Goal: Navigation & Orientation: Understand site structure

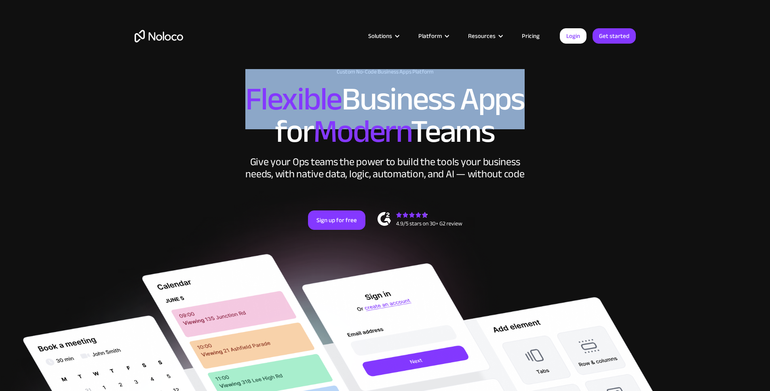
drag, startPoint x: 241, startPoint y: 122, endPoint x: 508, endPoint y: 138, distance: 267.2
click at [508, 138] on h2 "Flexible Business Apps for Modern Teams" at bounding box center [385, 115] width 501 height 65
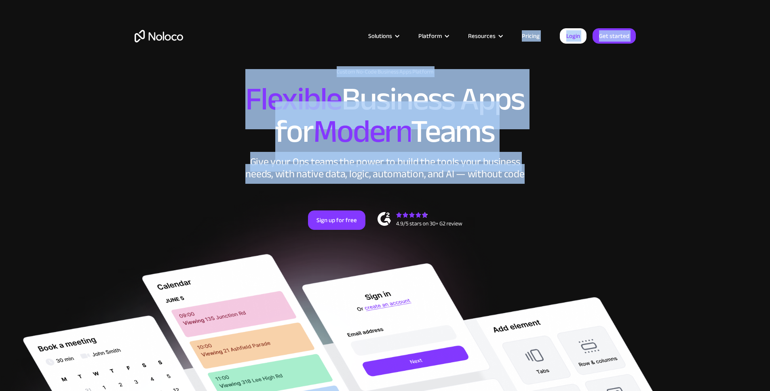
drag, startPoint x: 291, startPoint y: 74, endPoint x: 489, endPoint y: 257, distance: 269.9
click at [489, 254] on div "New: Connect Noloco to Stripe Custom No-Code Business Apps Platform Flexible Bu…" at bounding box center [384, 158] width 517 height 194
drag, startPoint x: 491, startPoint y: 255, endPoint x: 116, endPoint y: 25, distance: 439.8
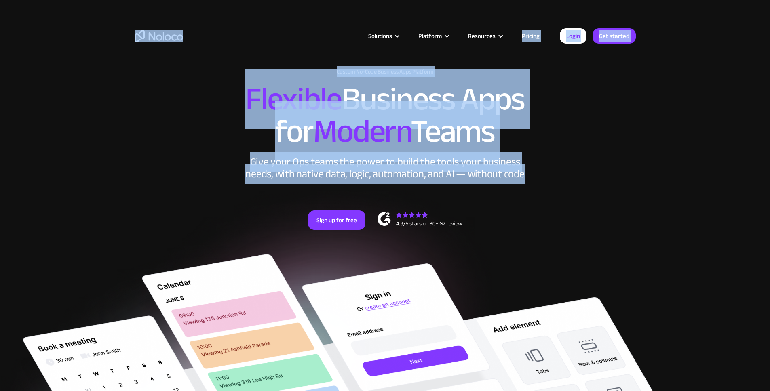
click at [99, 17] on div "Solutions Use Cases Business Types Project Management Keep track of customers, …" at bounding box center [385, 38] width 770 height 76
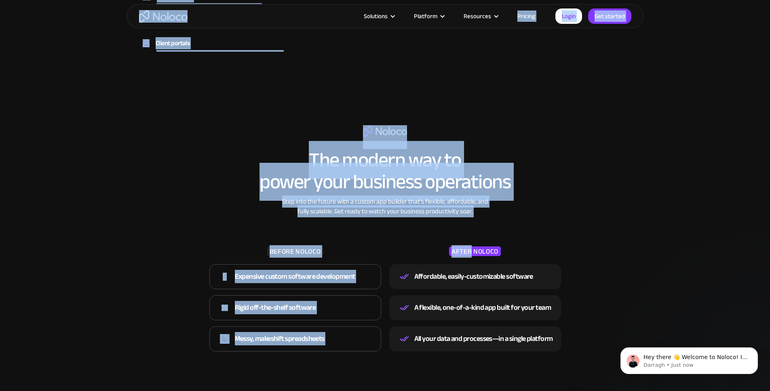
scroll to position [1229, 0]
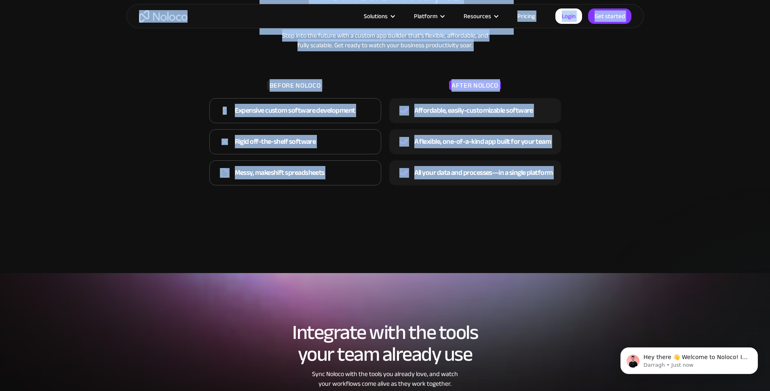
drag, startPoint x: 99, startPoint y: 17, endPoint x: 602, endPoint y: 291, distance: 572.8
click at [602, 273] on section "The modern way to power your business operations Step into the future with a cu…" at bounding box center [385, 92] width 770 height 362
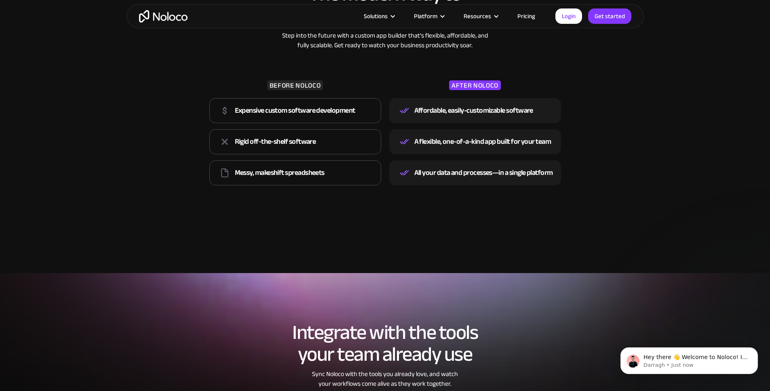
click at [602, 273] on section "The modern way to power your business operations Step into the future with a cu…" at bounding box center [385, 92] width 770 height 362
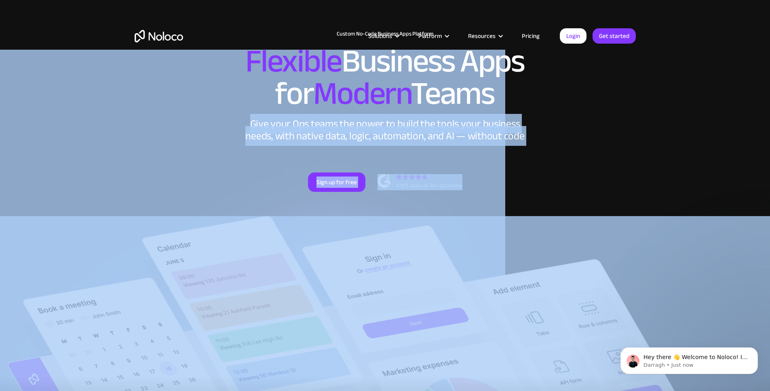
scroll to position [0, 0]
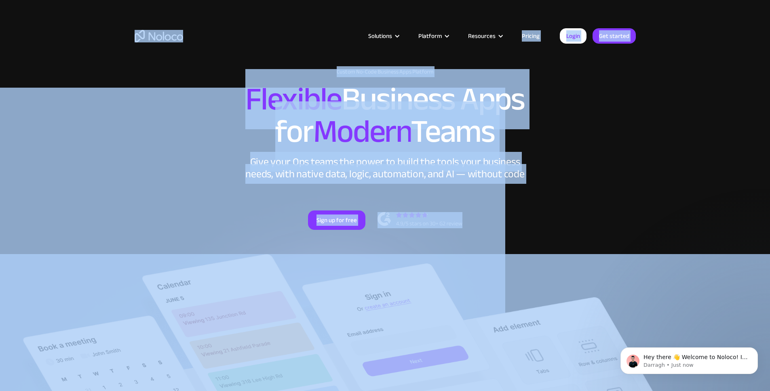
drag, startPoint x: 602, startPoint y: 291, endPoint x: 110, endPoint y: 22, distance: 560.8
click at [110, 22] on div "Solutions Use Cases Business Types Project Management Keep track of customers, …" at bounding box center [385, 38] width 770 height 76
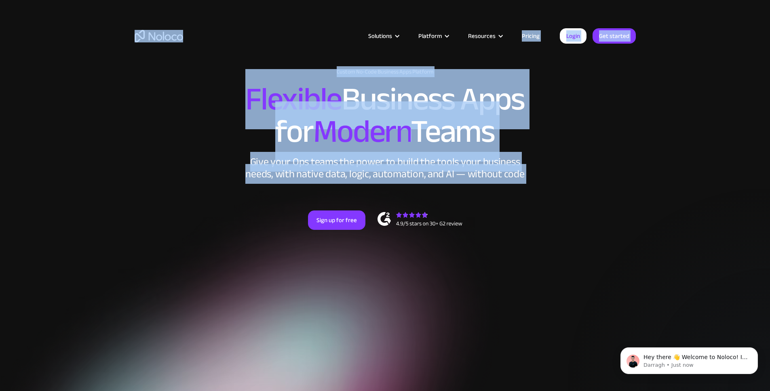
drag, startPoint x: 110, startPoint y: 22, endPoint x: 636, endPoint y: 196, distance: 554.0
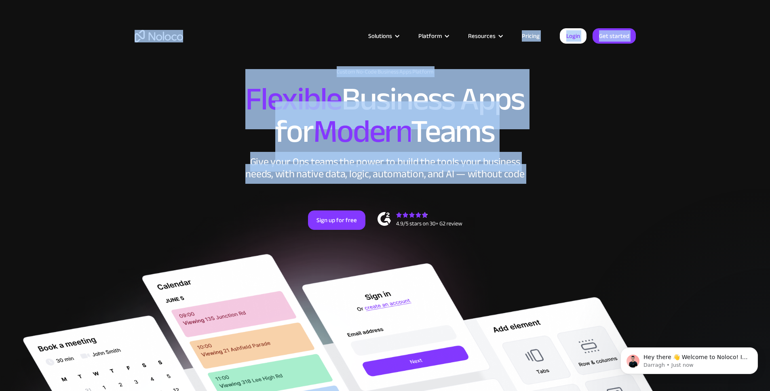
click at [636, 196] on div "New: Connect Noloco to Stripe Custom No-Code Business Apps Platform Flexible Bu…" at bounding box center [384, 158] width 517 height 194
